Goal: Information Seeking & Learning: Learn about a topic

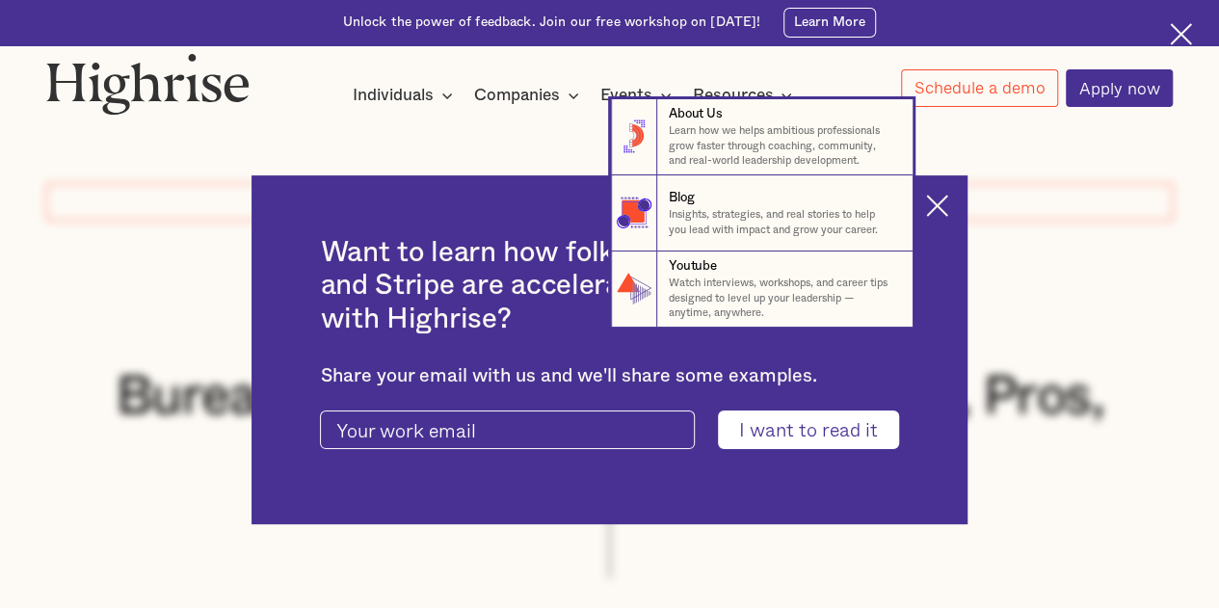
click at [946, 203] on nav "8 About Us Learn how we helps ambitious professionals grow faster through coach…" at bounding box center [609, 213] width 1217 height 228
click at [958, 198] on nav "8 About Us Learn how we helps ambitious professionals grow faster through coach…" at bounding box center [609, 213] width 1217 height 228
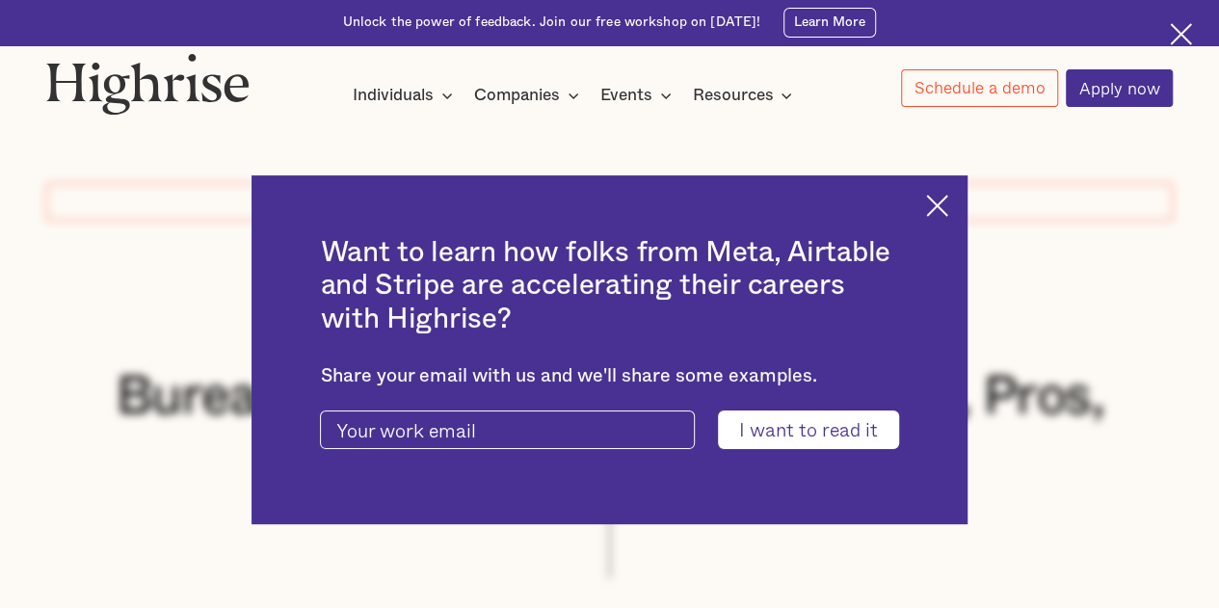
click at [831, 429] on input "I want to read it" at bounding box center [808, 429] width 180 height 38
click at [943, 200] on img at bounding box center [937, 206] width 22 height 22
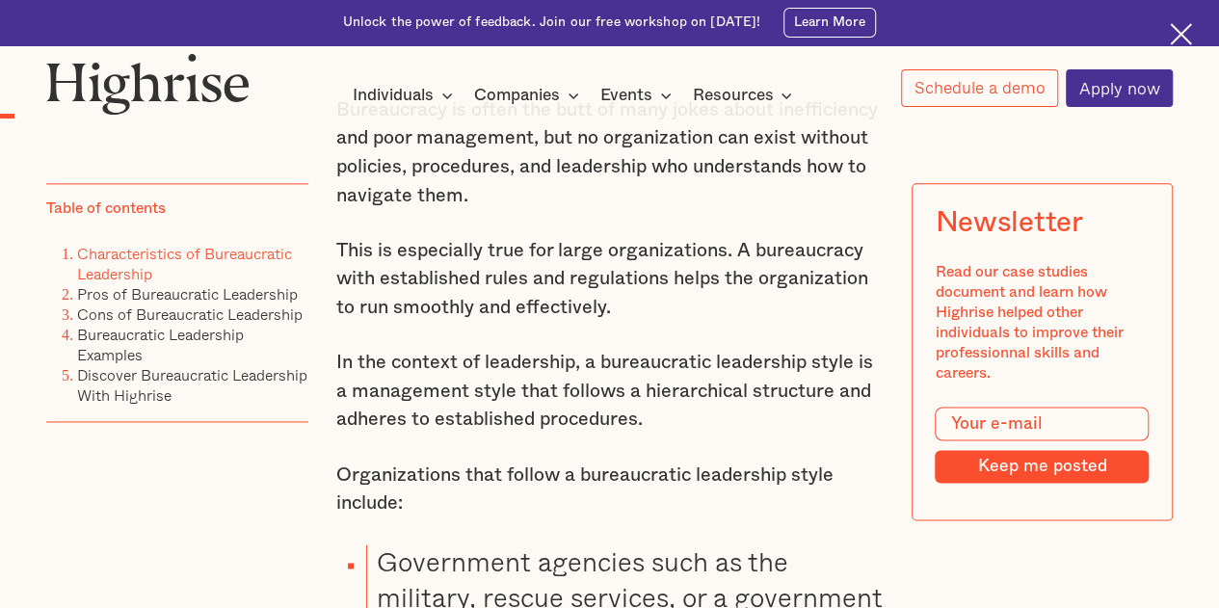
scroll to position [1081, 0]
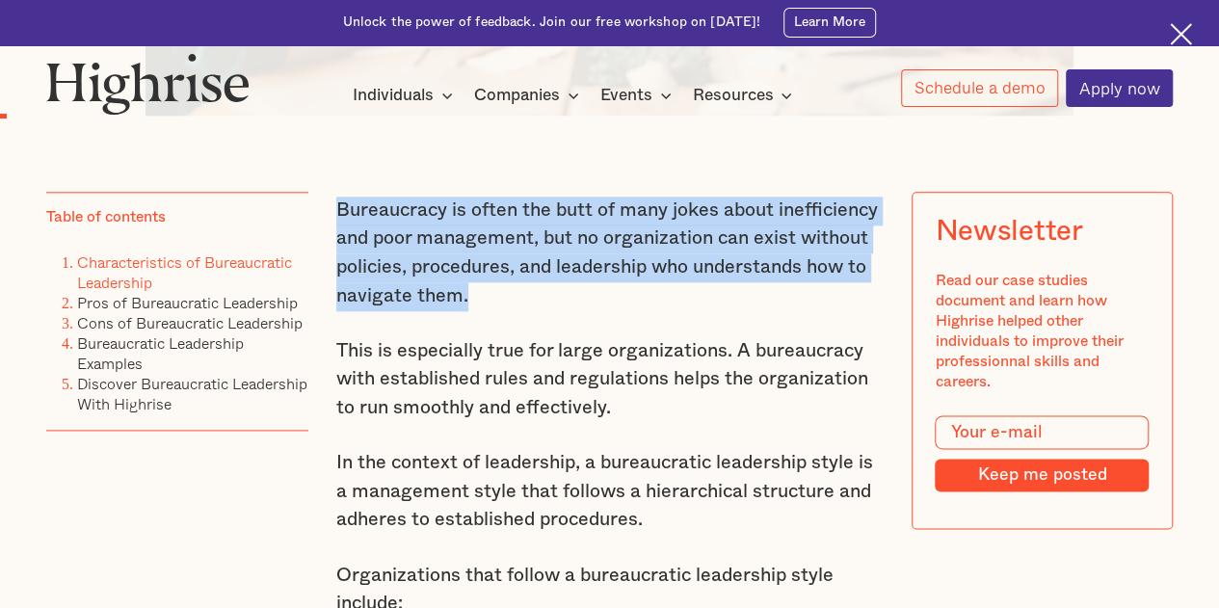
drag, startPoint x: 466, startPoint y: 307, endPoint x: 328, endPoint y: 224, distance: 162.1
copy p "Bureaucracy is often the butt of many jokes about inefficiency and poor managem…"
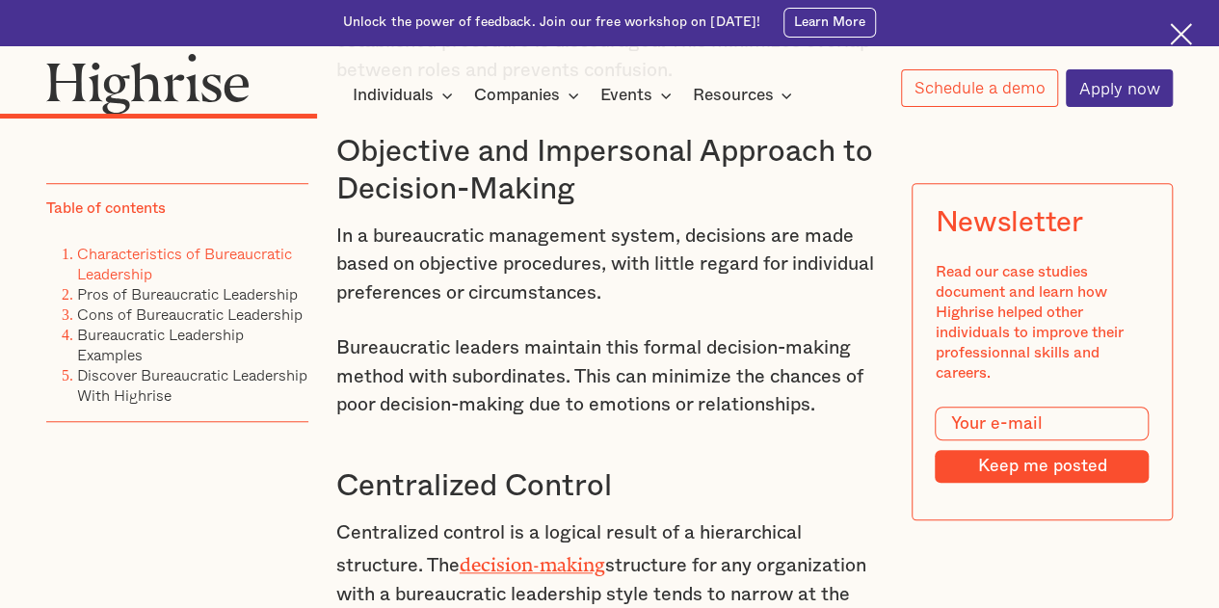
scroll to position [4211, 0]
